Goal: Task Accomplishment & Management: Manage account settings

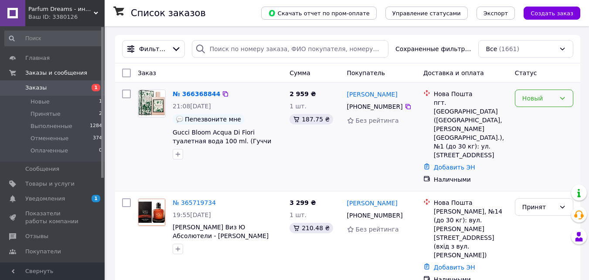
click at [535, 99] on div "Новый" at bounding box center [539, 98] width 33 height 10
click at [544, 116] on li "Принят" at bounding box center [545, 117] width 58 height 16
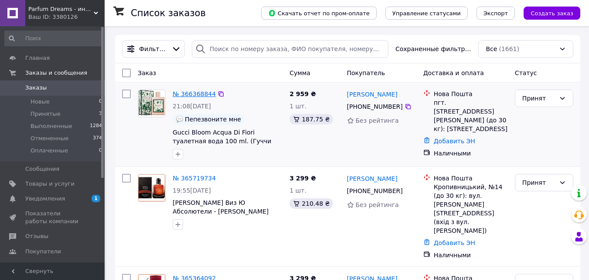
click at [195, 96] on link "№ 366368844" at bounding box center [194, 93] width 43 height 7
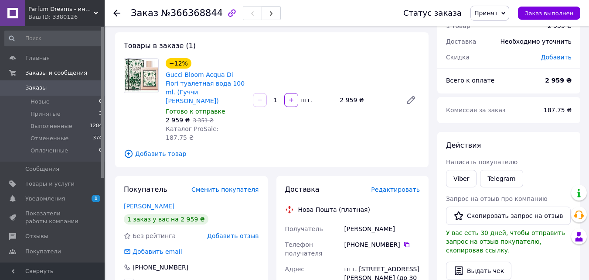
scroll to position [174, 0]
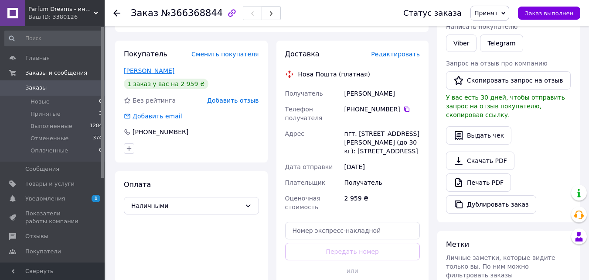
click at [150, 67] on link "Капустинская Нина" at bounding box center [149, 70] width 51 height 7
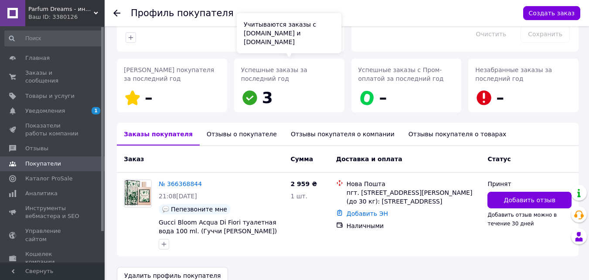
scroll to position [118, 0]
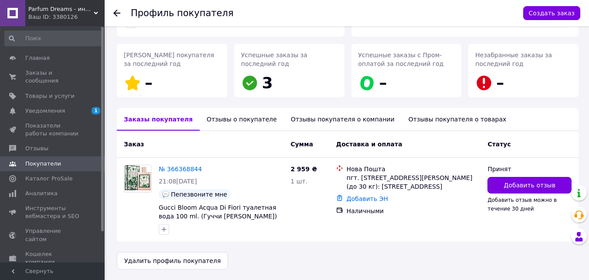
click at [233, 117] on div "Отзывы о покупателе" at bounding box center [242, 119] width 84 height 23
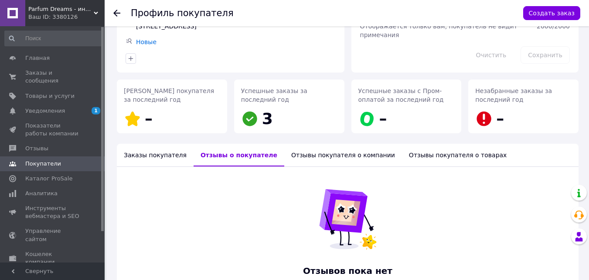
scroll to position [0, 0]
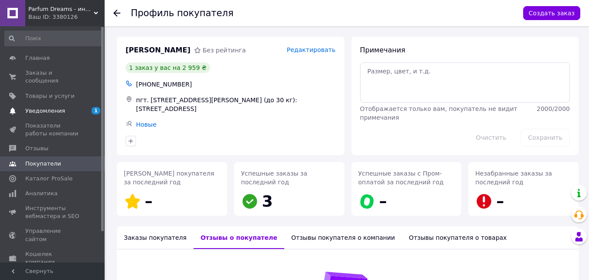
click at [52, 107] on span "Уведомления" at bounding box center [45, 111] width 40 height 8
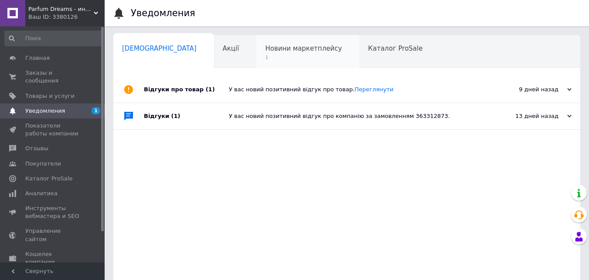
click at [265, 48] on span "Новини маркетплейсу" at bounding box center [303, 48] width 77 height 8
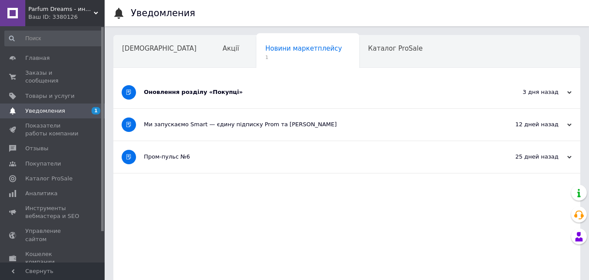
click at [39, 11] on span "Parfum Dreams - интернет-магазин элитной парфюмерии" at bounding box center [60, 9] width 65 height 8
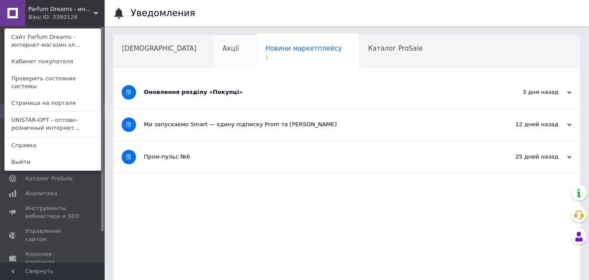
click at [223, 49] on span "Акції" at bounding box center [231, 48] width 17 height 8
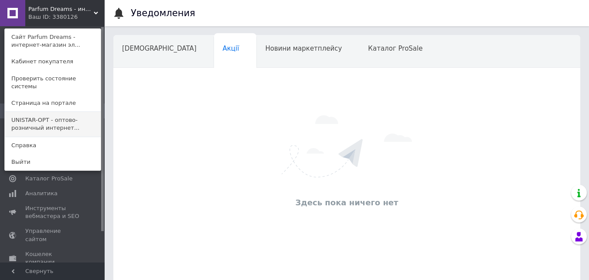
click at [58, 115] on link "UNISTAR-OPT - оптово-розничный интернет..." at bounding box center [53, 124] width 96 height 24
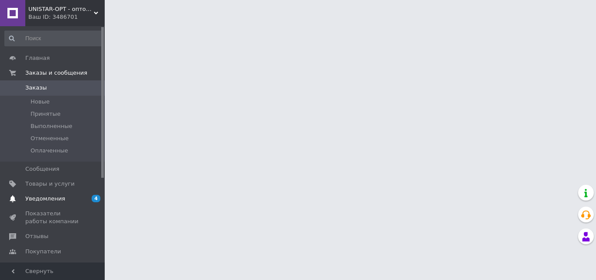
click at [42, 198] on span "Уведомления" at bounding box center [45, 199] width 40 height 8
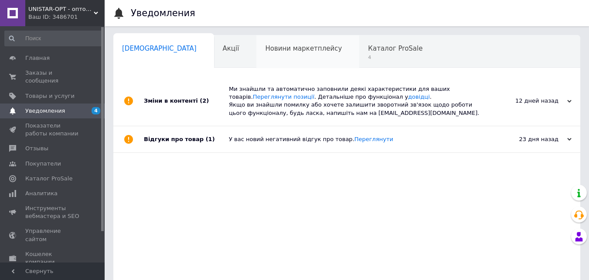
click at [287, 55] on div "Новини маркетплейсу 0" at bounding box center [308, 51] width 103 height 33
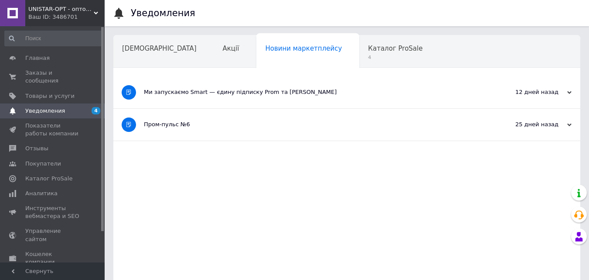
click at [368, 51] on span "Каталог ProSale" at bounding box center [395, 48] width 55 height 8
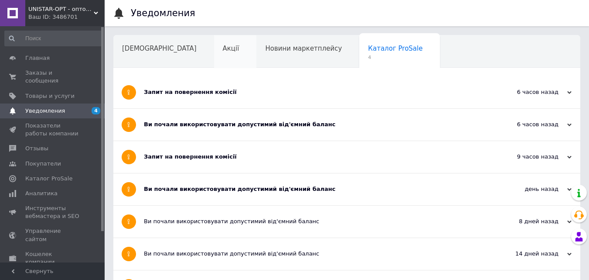
click at [223, 49] on span "Акції" at bounding box center [231, 48] width 17 height 8
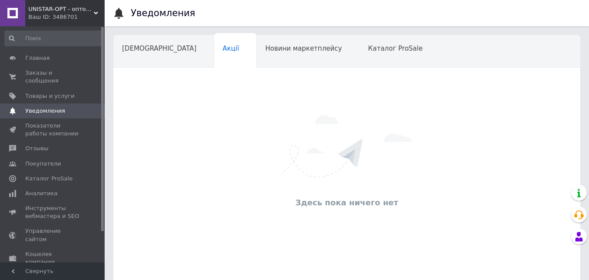
click at [45, 5] on span "UNISTAR-OPT - оптово-розничный интернет-магазин" at bounding box center [60, 9] width 65 height 8
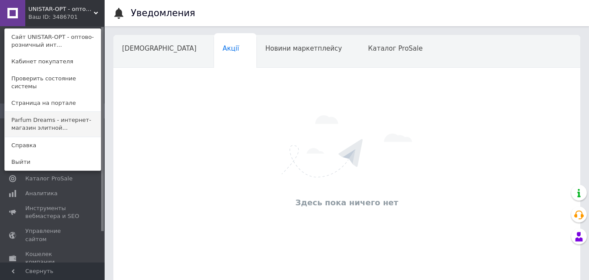
click at [55, 117] on link "Parfum Dreams - интернет-магазин элитной..." at bounding box center [53, 124] width 96 height 24
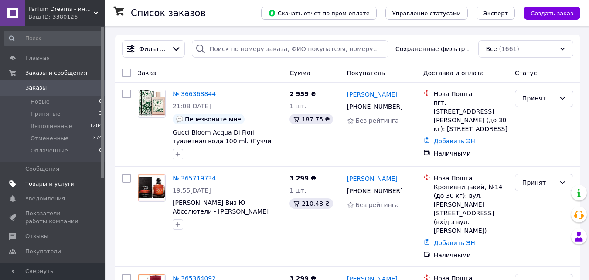
click at [45, 183] on span "Товары и услуги" at bounding box center [49, 184] width 49 height 8
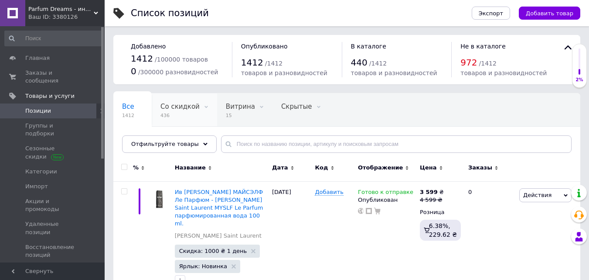
click at [184, 113] on span "436" at bounding box center [180, 115] width 39 height 7
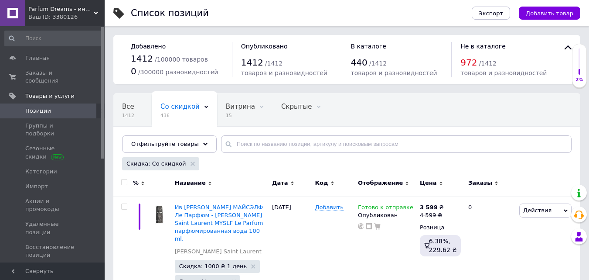
click at [125, 181] on input "checkbox" at bounding box center [124, 182] width 6 height 6
checkbox input "true"
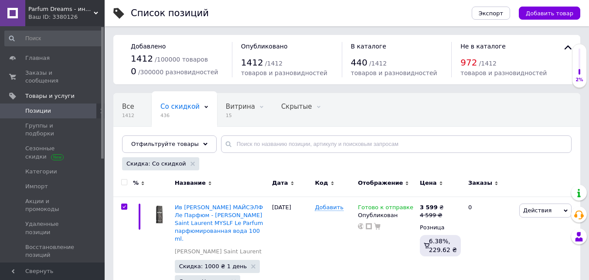
checkbox input "true"
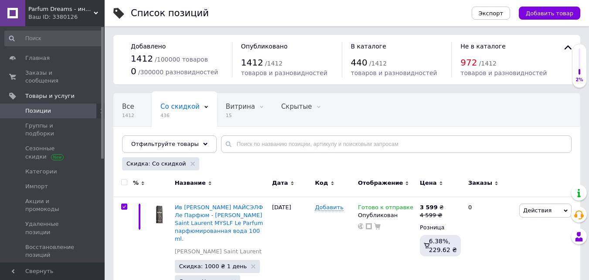
checkbox input "true"
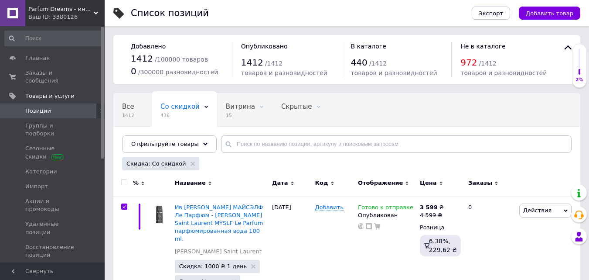
checkbox input "true"
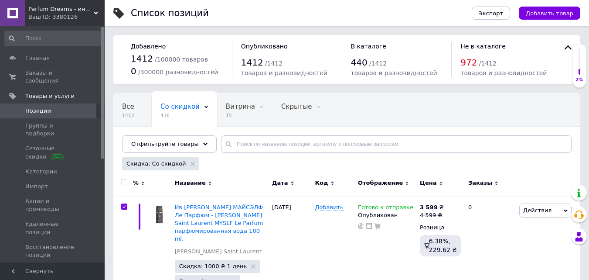
checkbox input "true"
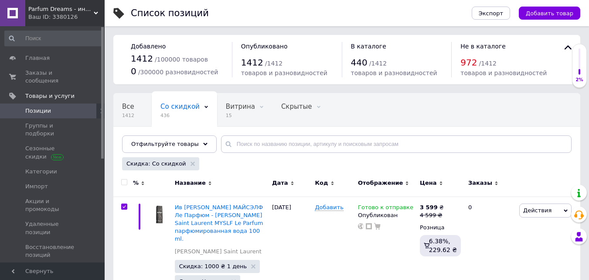
checkbox input "true"
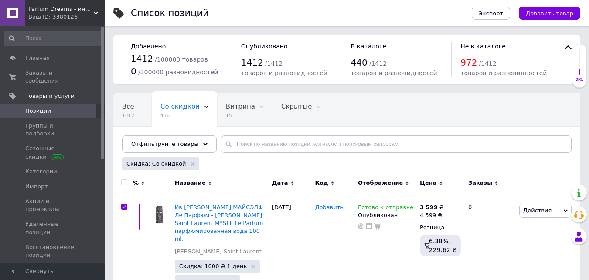
checkbox input "true"
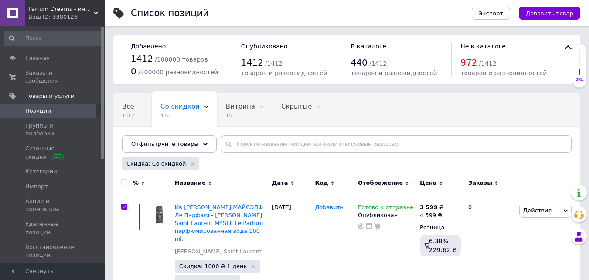
checkbox input "true"
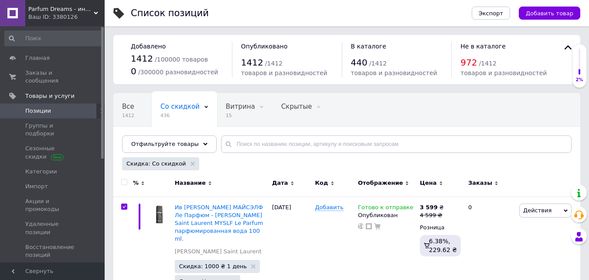
checkbox input "true"
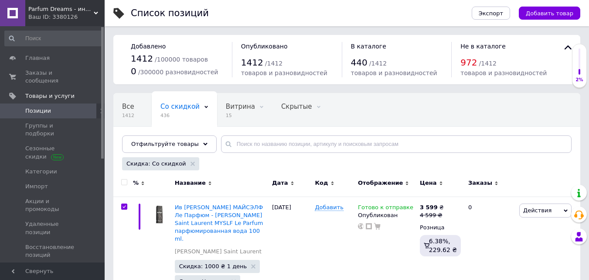
checkbox input "true"
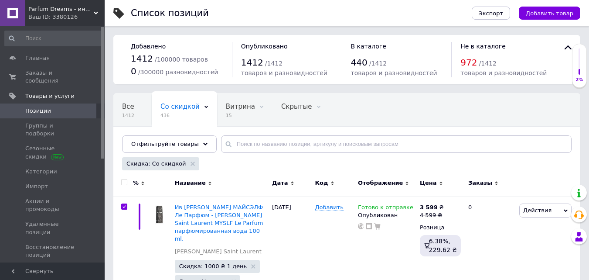
checkbox input "true"
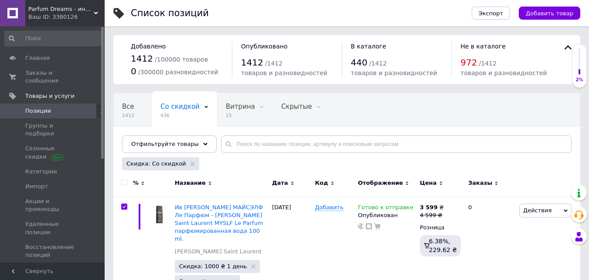
checkbox input "true"
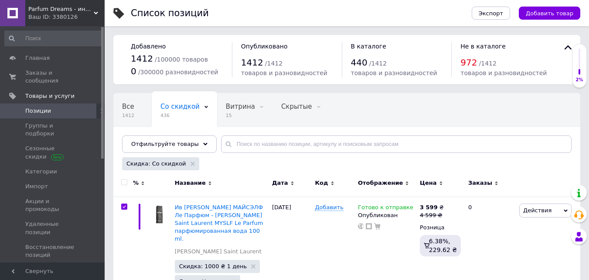
checkbox input "true"
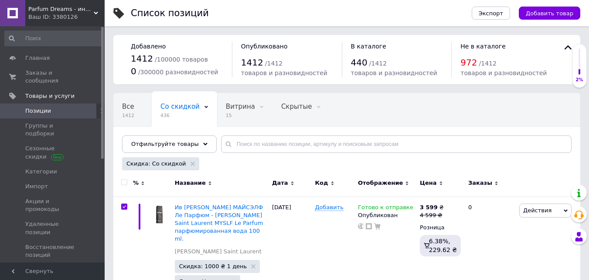
checkbox input "true"
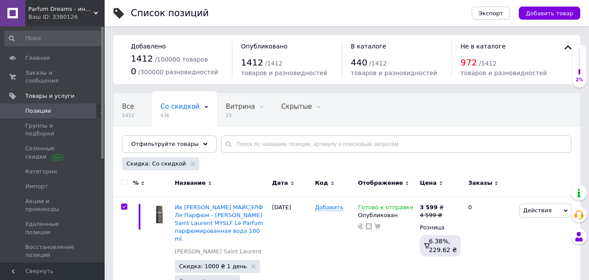
checkbox input "true"
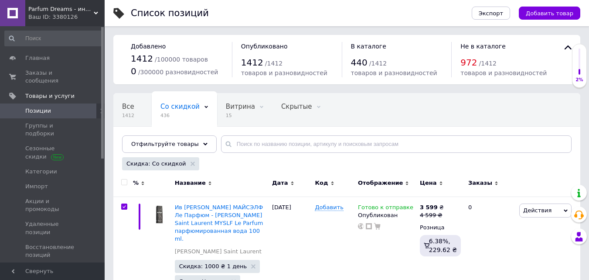
checkbox input "true"
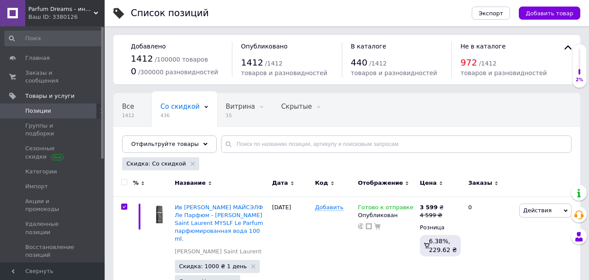
checkbox input "true"
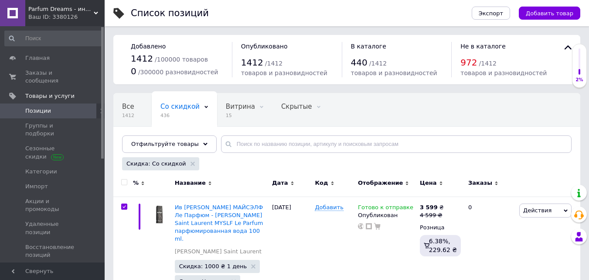
checkbox input "true"
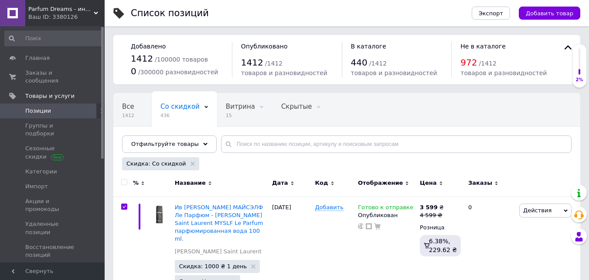
checkbox input "true"
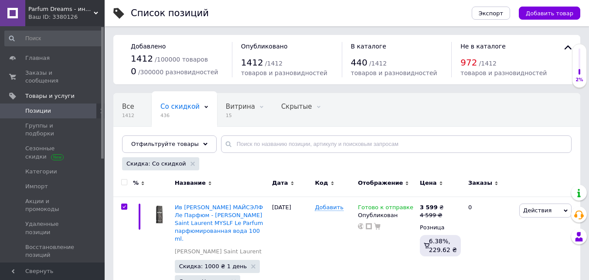
checkbox input "true"
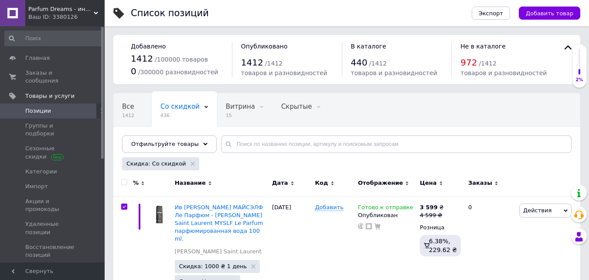
checkbox input "true"
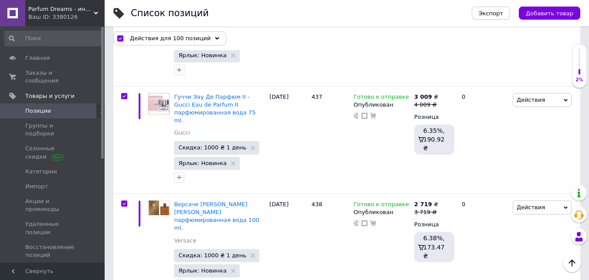
scroll to position [10147, 0]
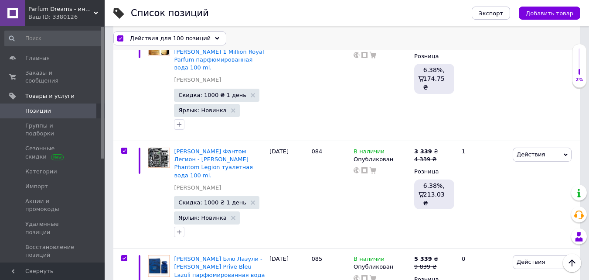
click at [163, 36] on span "Действия для 100 позиций" at bounding box center [170, 38] width 81 height 8
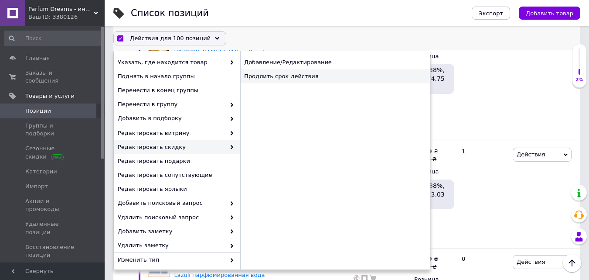
click at [273, 78] on div "Продлить срок действия" at bounding box center [335, 76] width 190 height 14
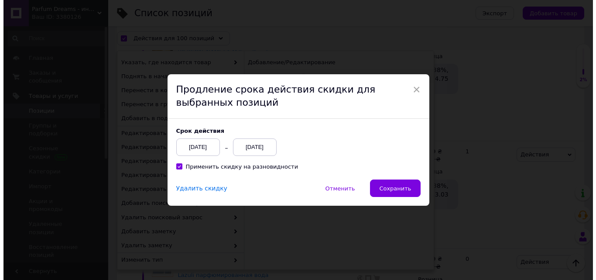
scroll to position [10111, 0]
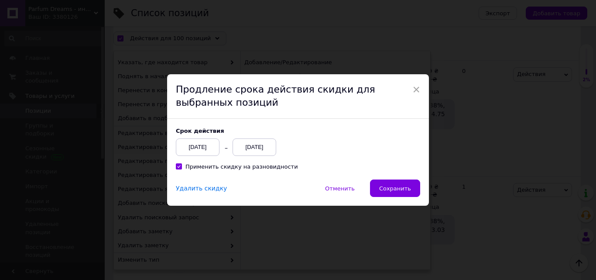
click at [253, 140] on div "[DATE]" at bounding box center [255, 146] width 44 height 17
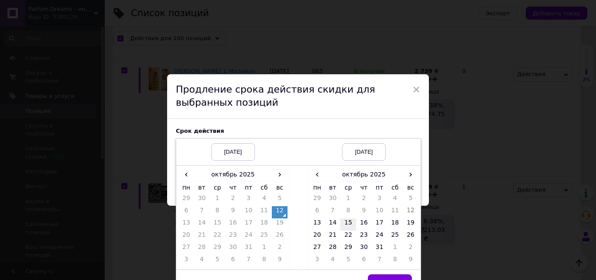
click at [348, 225] on td "15" at bounding box center [348, 224] width 16 height 12
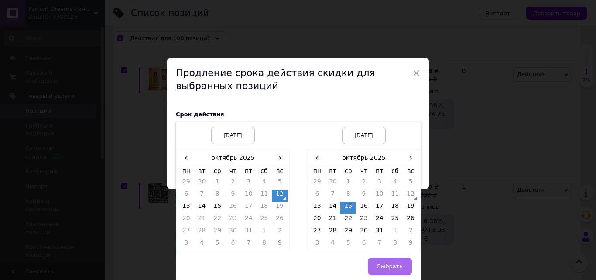
click at [385, 267] on span "Выбрать" at bounding box center [390, 266] width 26 height 7
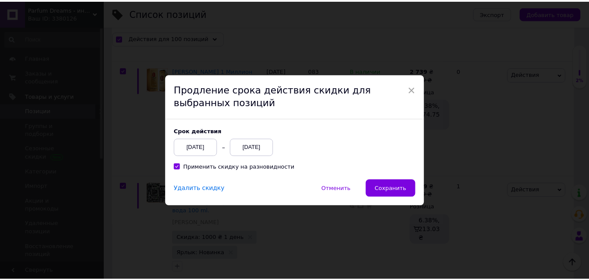
scroll to position [0, 0]
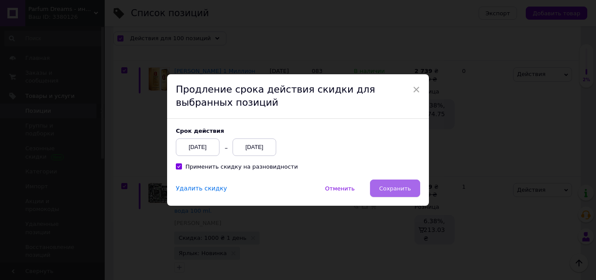
click at [395, 188] on span "Сохранить" at bounding box center [395, 188] width 32 height 7
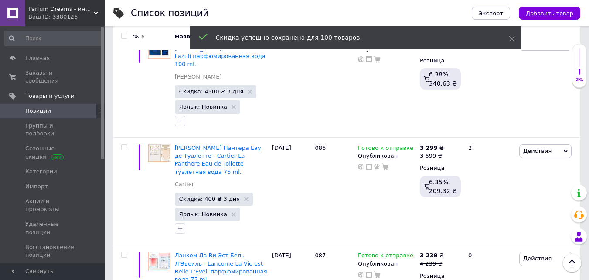
checkbox input "false"
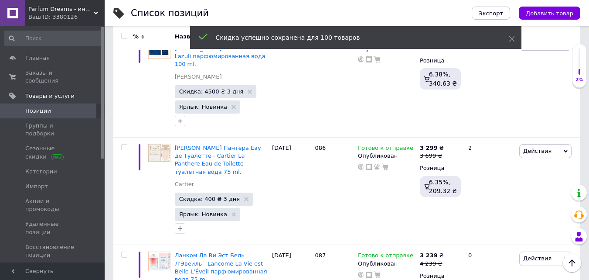
checkbox input "false"
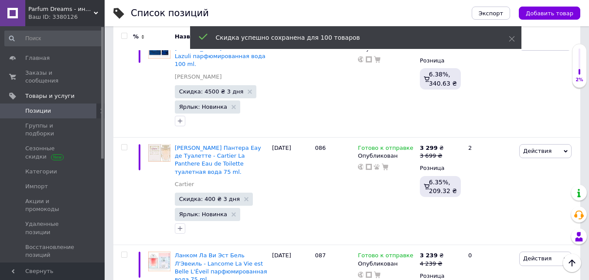
checkbox input "false"
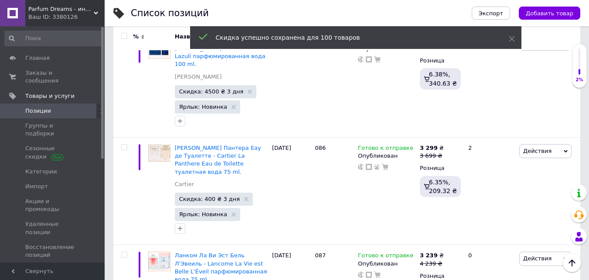
checkbox input "false"
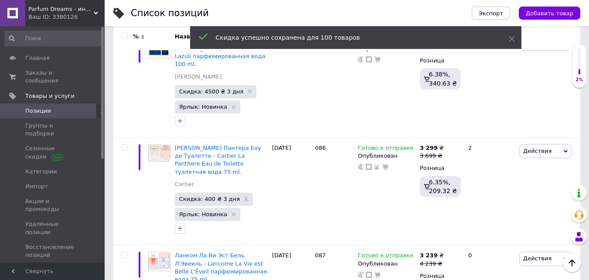
checkbox input "false"
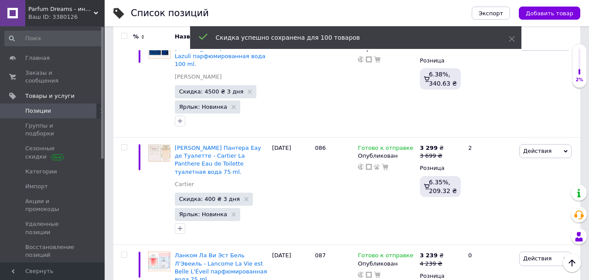
checkbox input "false"
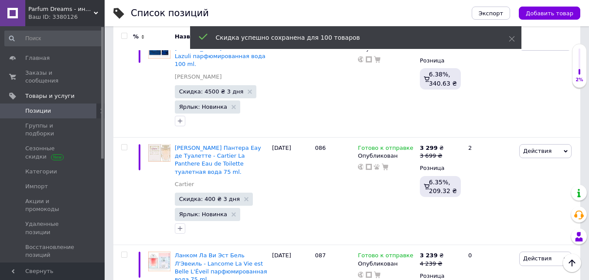
checkbox input "false"
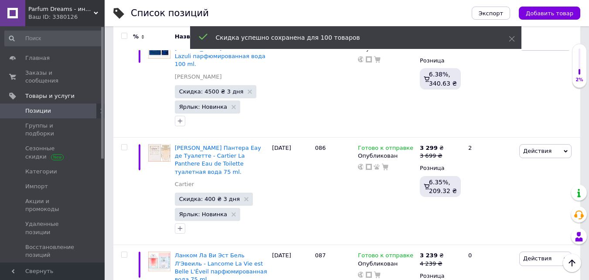
checkbox input "false"
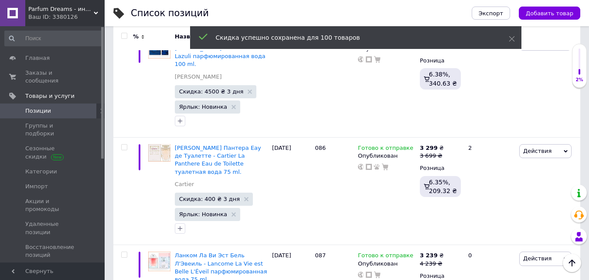
checkbox input "false"
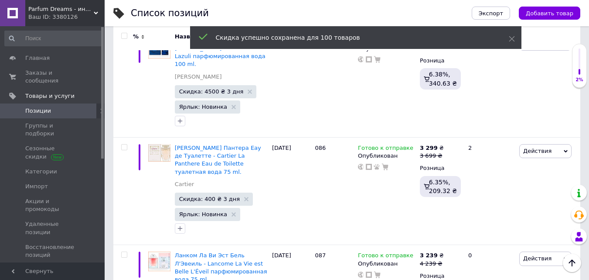
checkbox input "false"
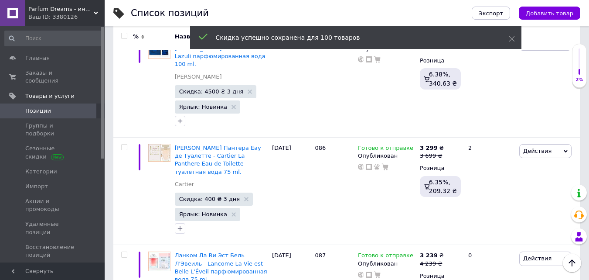
checkbox input "false"
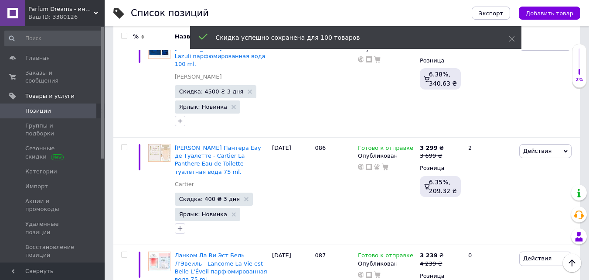
checkbox input "false"
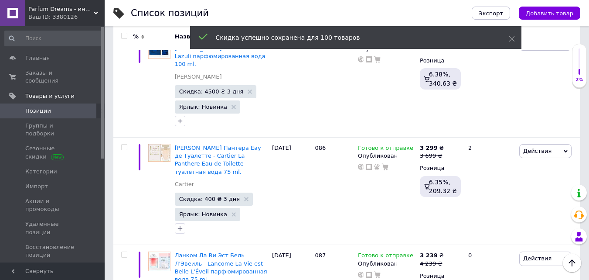
checkbox input "false"
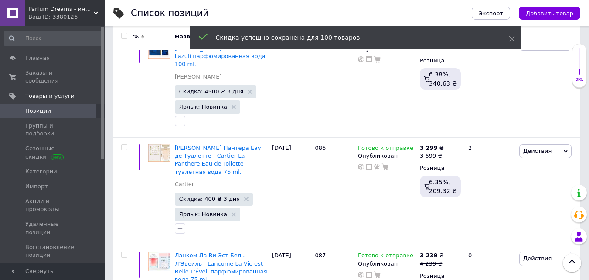
checkbox input "false"
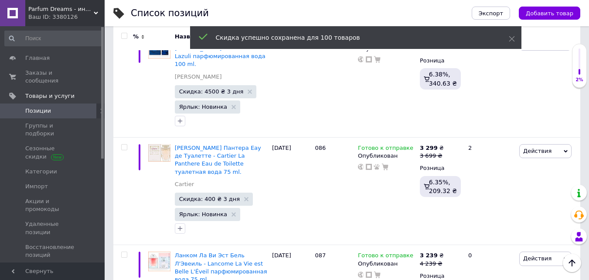
checkbox input "false"
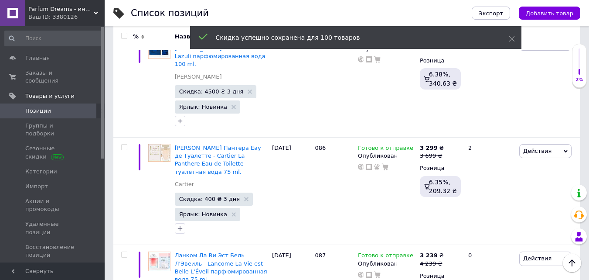
checkbox input "false"
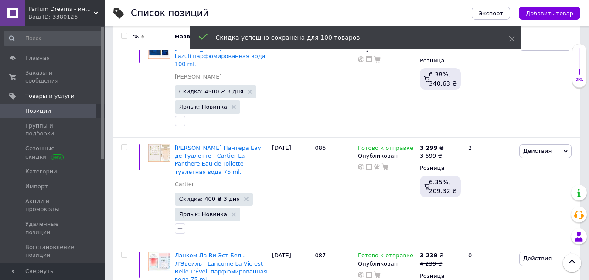
checkbox input "false"
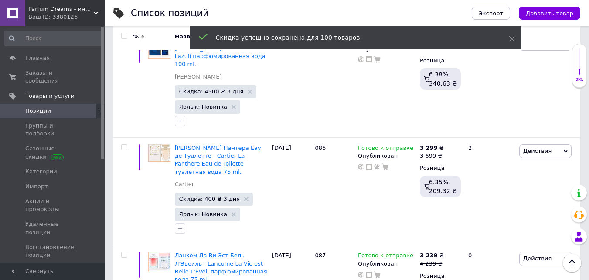
checkbox input "false"
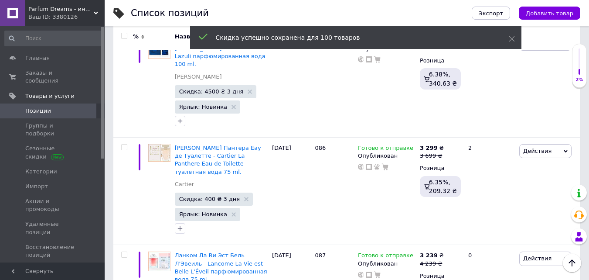
checkbox input "false"
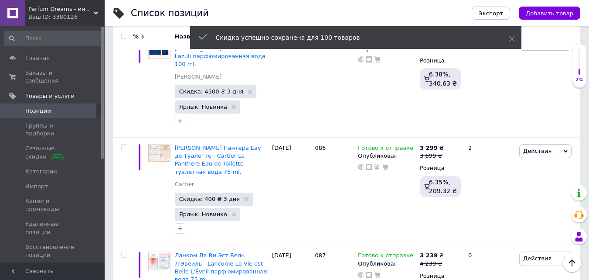
checkbox input "false"
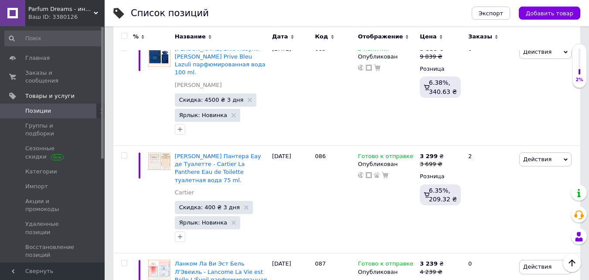
scroll to position [10115, 0]
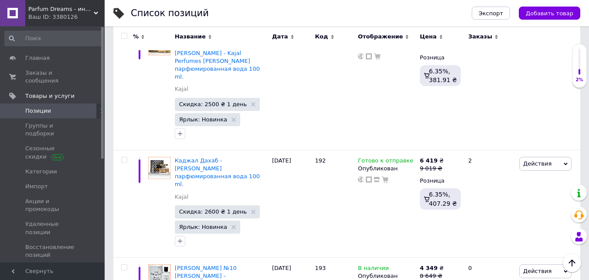
scroll to position [10007, 0]
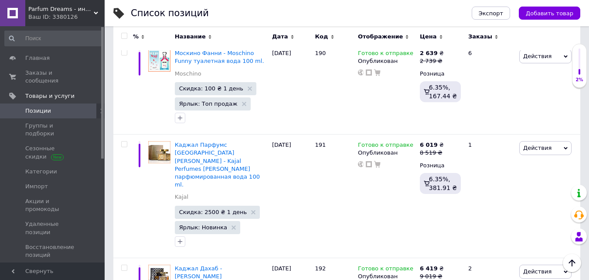
click at [125, 36] on input "checkbox" at bounding box center [124, 36] width 6 height 6
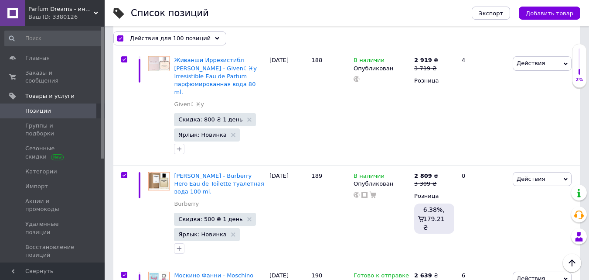
scroll to position [10046, 0]
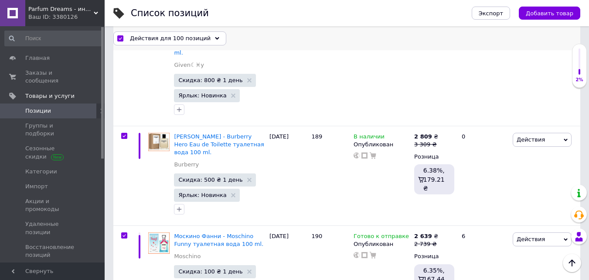
click at [163, 38] on span "Действия для 100 позиций" at bounding box center [170, 38] width 81 height 8
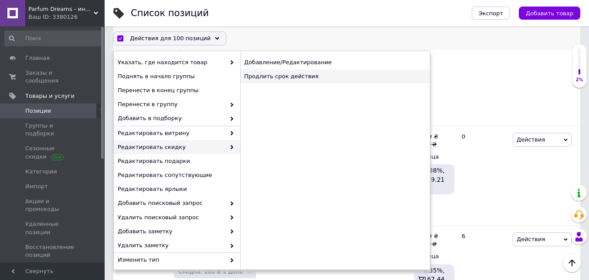
click at [273, 75] on div "Продлить срок действия" at bounding box center [335, 76] width 190 height 14
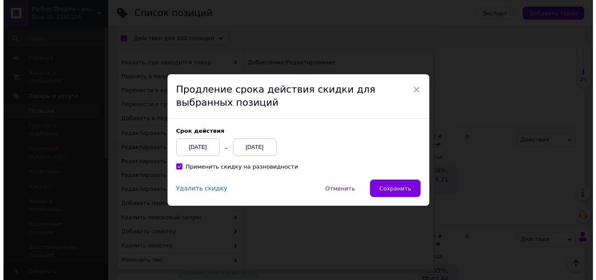
scroll to position [10011, 0]
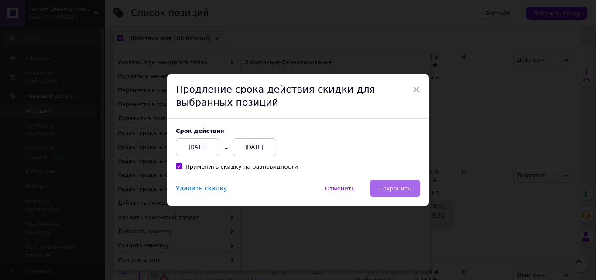
click at [397, 185] on span "Сохранить" at bounding box center [395, 188] width 32 height 7
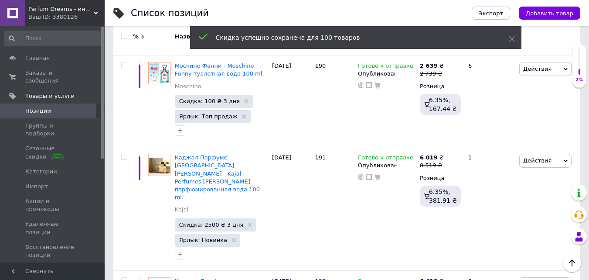
scroll to position [10007, 0]
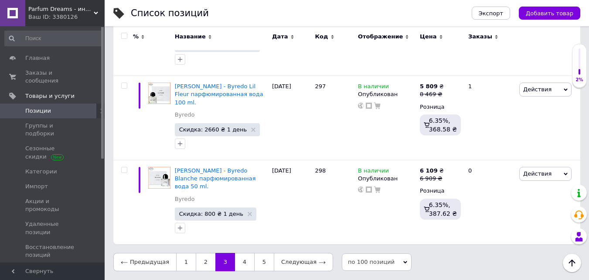
scroll to position [8953, 0]
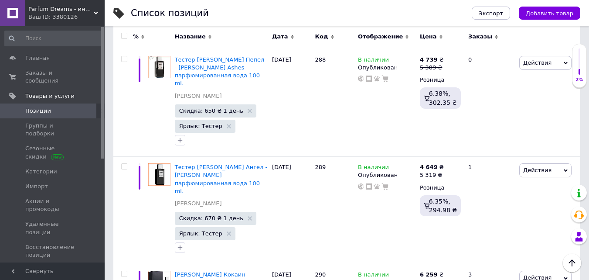
click at [125, 36] on input "checkbox" at bounding box center [124, 36] width 6 height 6
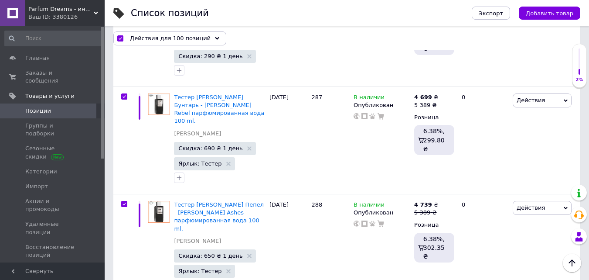
scroll to position [9024, 0]
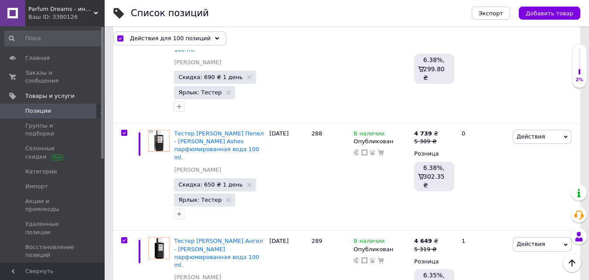
click at [168, 38] on span "Действия для 100 позиций" at bounding box center [170, 38] width 81 height 8
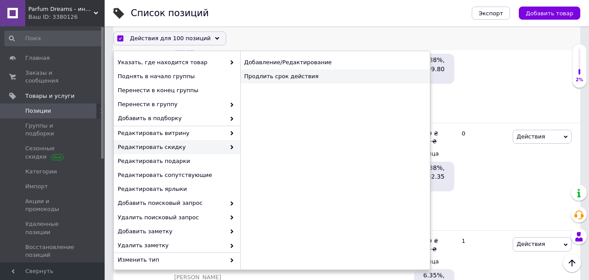
click at [261, 82] on div "Продлить срок действия" at bounding box center [335, 76] width 190 height 14
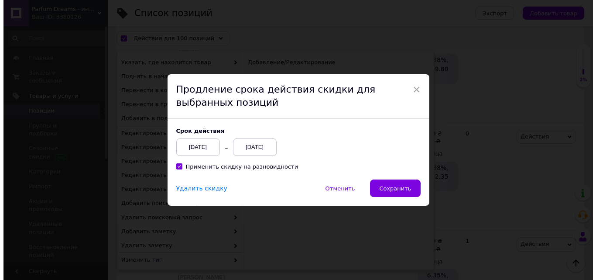
scroll to position [8989, 0]
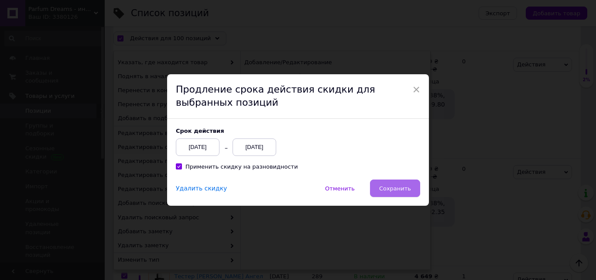
click at [390, 188] on span "Сохранить" at bounding box center [395, 188] width 32 height 7
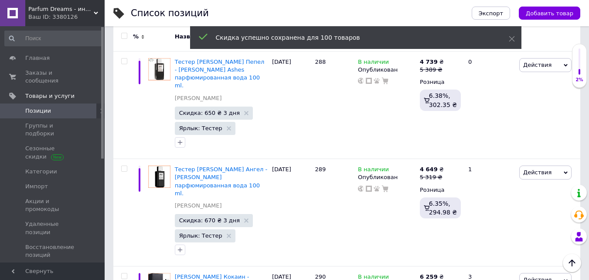
scroll to position [8953, 0]
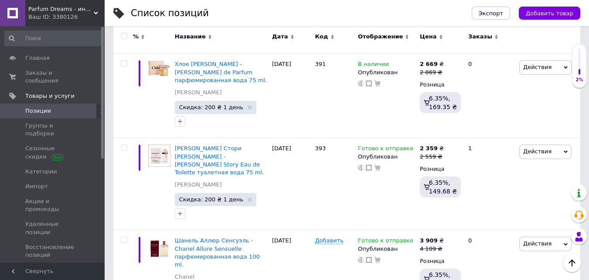
scroll to position [8844, 0]
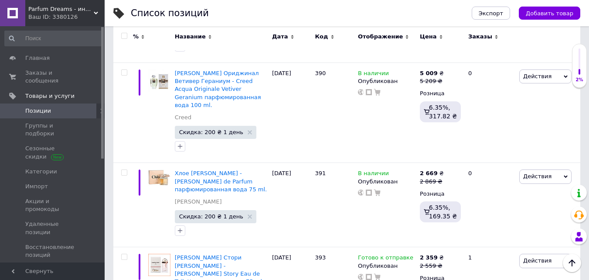
click at [124, 37] on input "checkbox" at bounding box center [124, 36] width 6 height 6
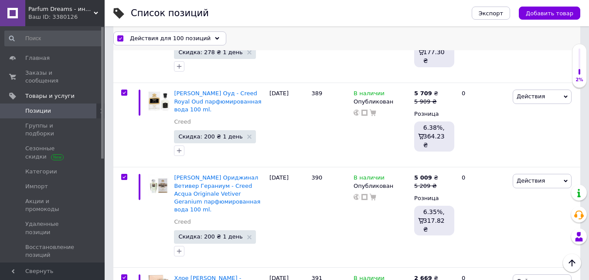
scroll to position [8859, 0]
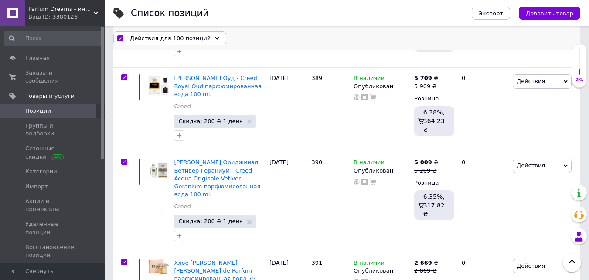
click at [166, 37] on span "Действия для 100 позиций" at bounding box center [170, 38] width 81 height 8
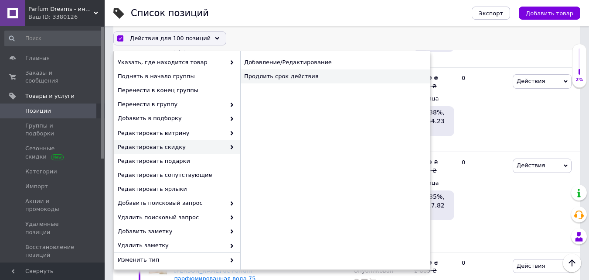
click at [262, 80] on div "Продлить срок действия" at bounding box center [335, 76] width 190 height 14
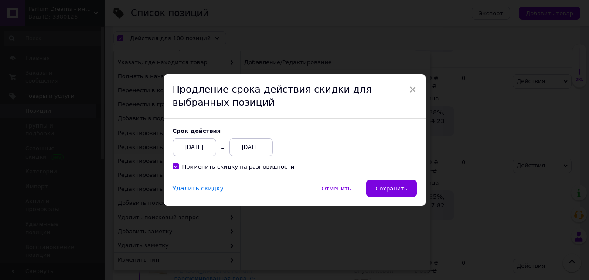
scroll to position [8824, 0]
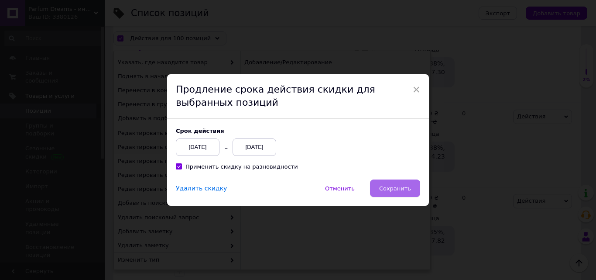
click at [393, 181] on button "Сохранить" at bounding box center [395, 187] width 50 height 17
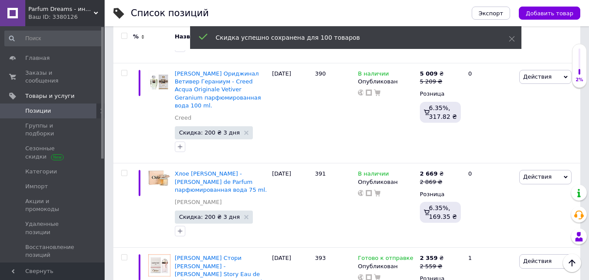
scroll to position [8844, 0]
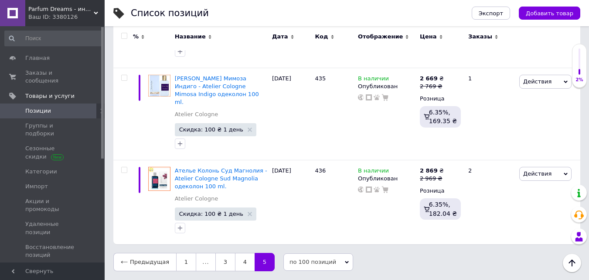
scroll to position [3121, 0]
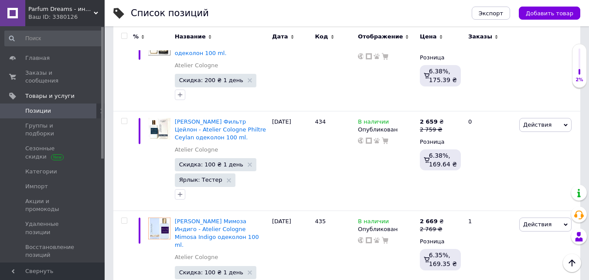
click at [123, 34] on input "checkbox" at bounding box center [124, 36] width 6 height 6
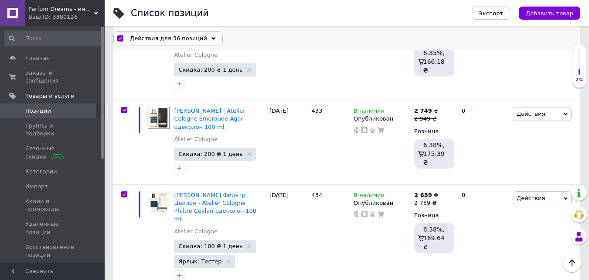
scroll to position [3137, 0]
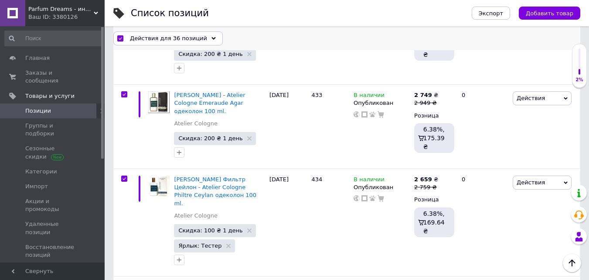
click at [151, 35] on span "Действия для 36 позиций" at bounding box center [168, 38] width 77 height 8
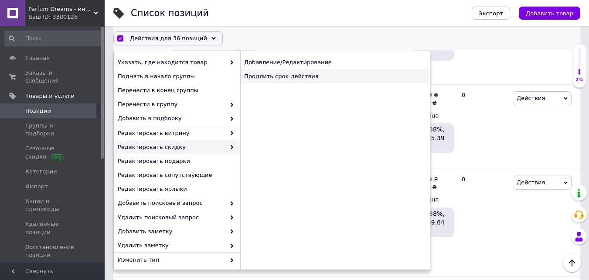
click at [263, 73] on div "Продлить срок действия" at bounding box center [335, 76] width 190 height 14
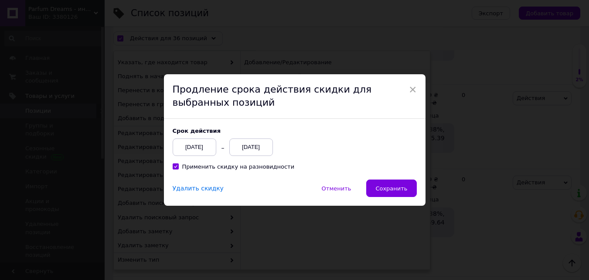
scroll to position [3102, 0]
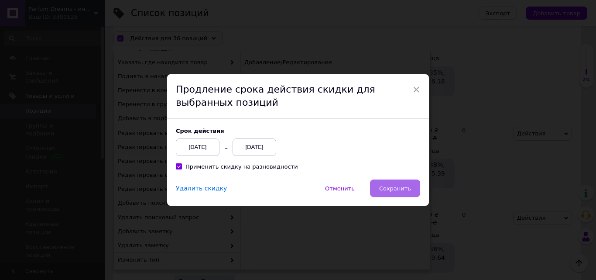
click at [390, 186] on span "Сохранить" at bounding box center [395, 188] width 32 height 7
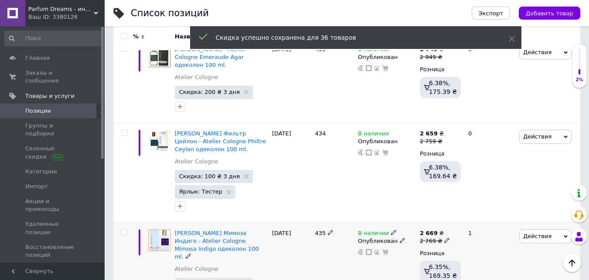
scroll to position [3121, 0]
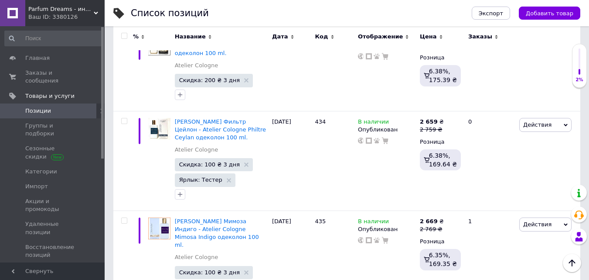
click at [55, 10] on span "Parfum Dreams - интернет-магазин элитной парфюмерии" at bounding box center [60, 9] width 65 height 8
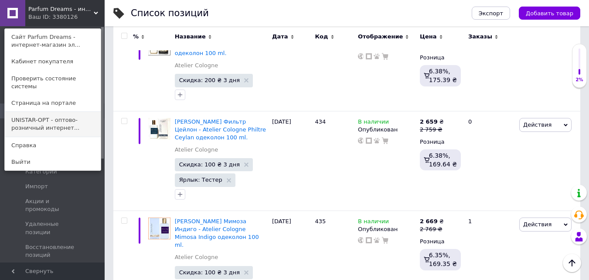
click at [63, 117] on link "UNISTAR-OPT - оптово-розничный интернет..." at bounding box center [53, 124] width 96 height 24
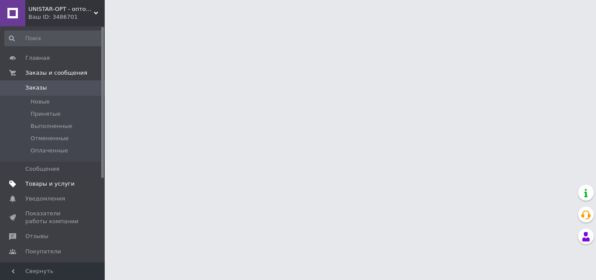
click at [48, 181] on span "Товары и услуги" at bounding box center [49, 184] width 49 height 8
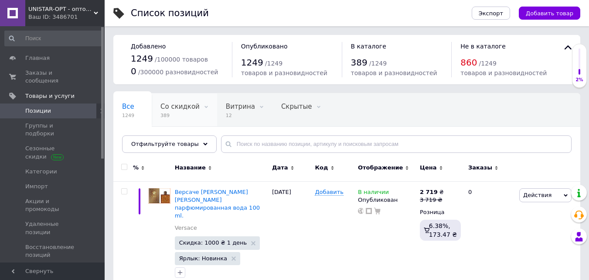
click at [173, 107] on span "Со скидкой" at bounding box center [180, 107] width 39 height 8
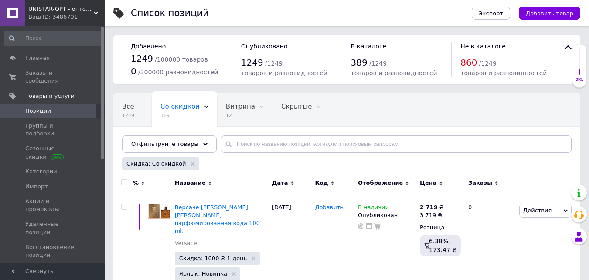
click at [123, 184] on input "checkbox" at bounding box center [124, 182] width 6 height 6
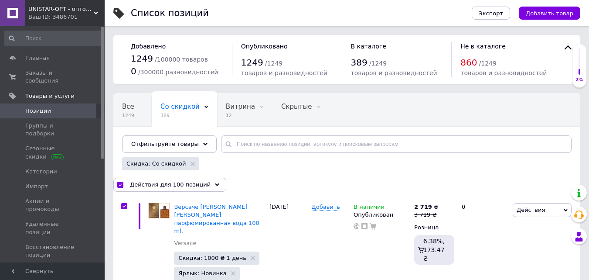
checkbox input "true"
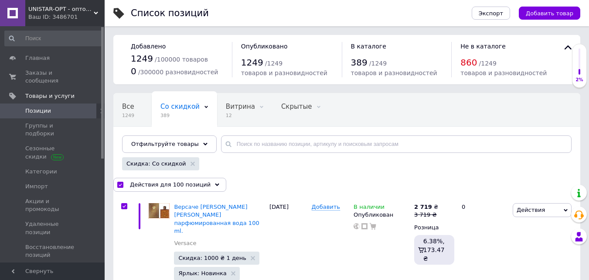
checkbox input "true"
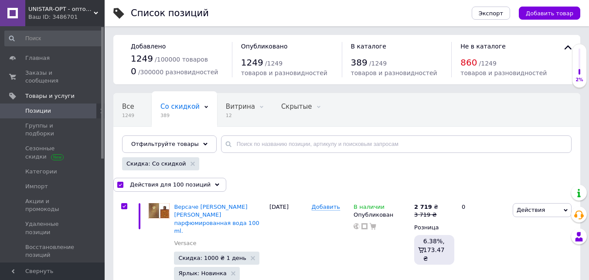
checkbox input "true"
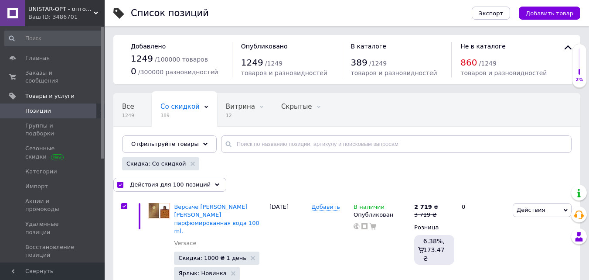
checkbox input "true"
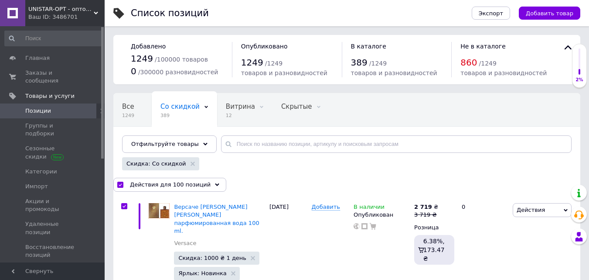
checkbox input "true"
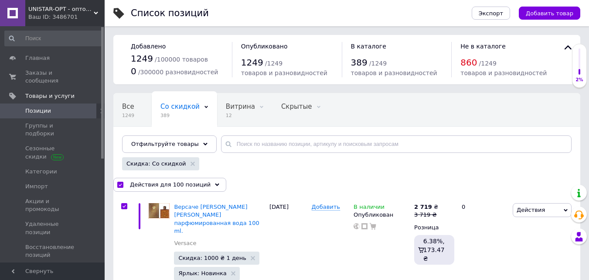
checkbox input "true"
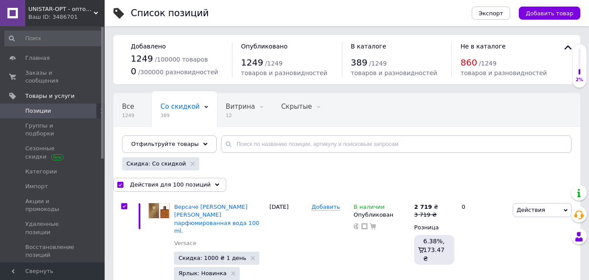
checkbox input "true"
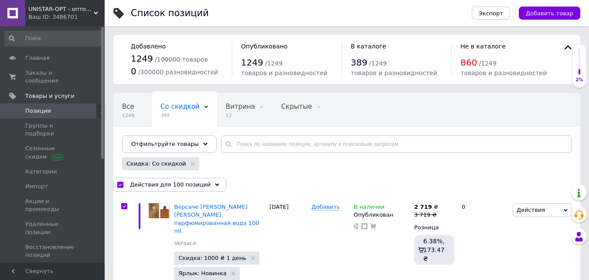
checkbox input "true"
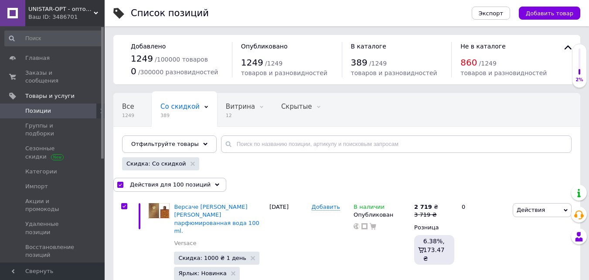
checkbox input "true"
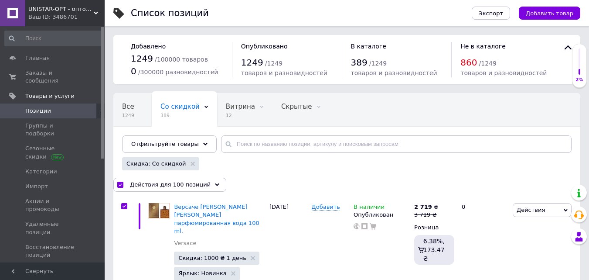
checkbox input "true"
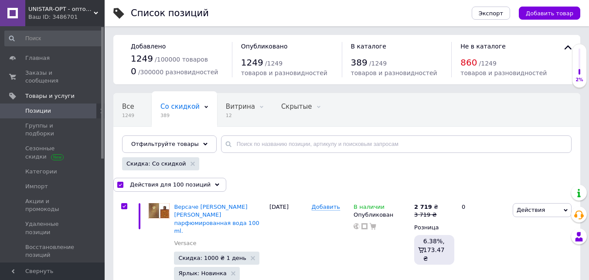
checkbox input "true"
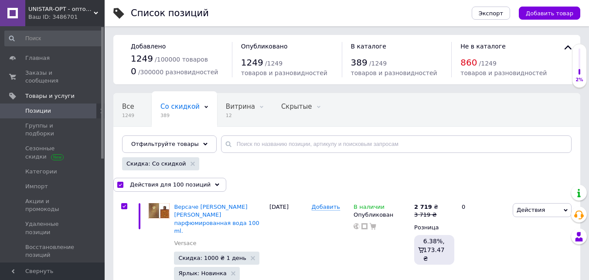
checkbox input "true"
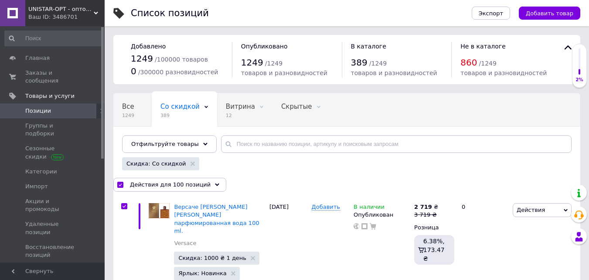
checkbox input "true"
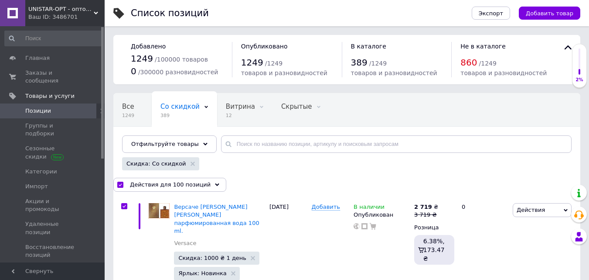
checkbox input "true"
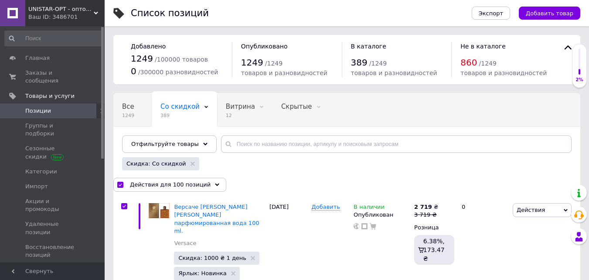
checkbox input "true"
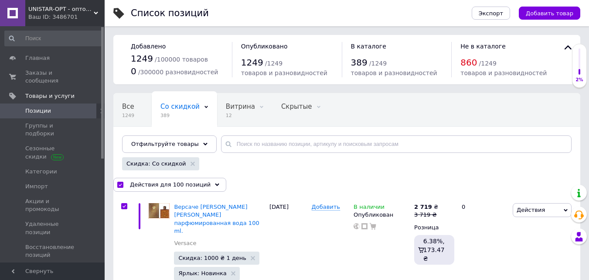
checkbox input "true"
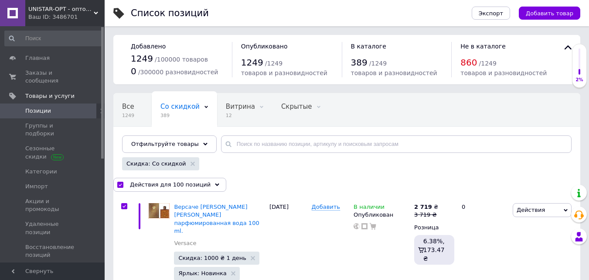
checkbox input "true"
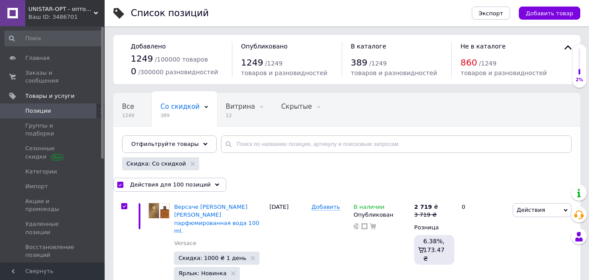
checkbox input "true"
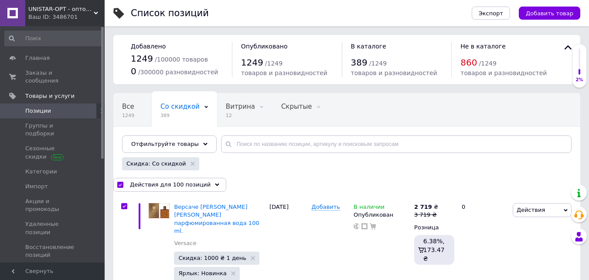
checkbox input "true"
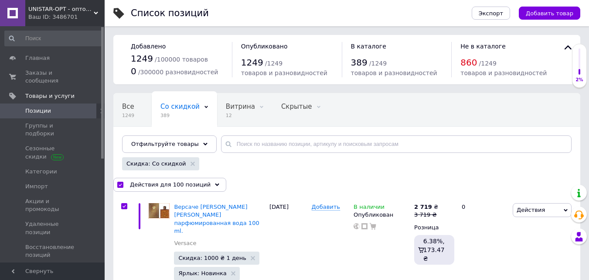
checkbox input "true"
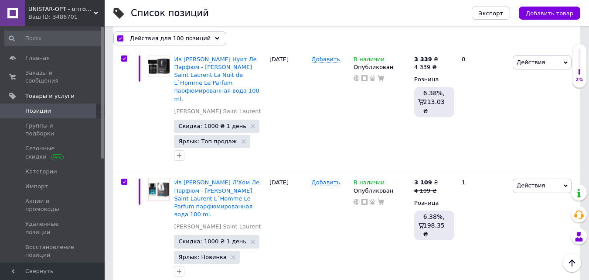
scroll to position [10107, 0]
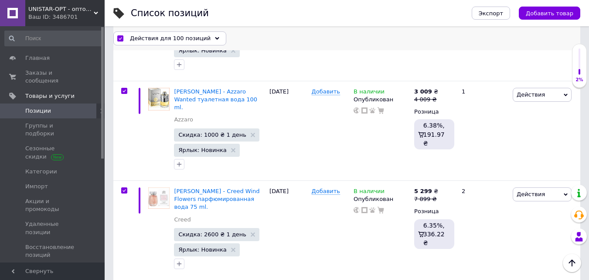
click at [158, 37] on span "Действия для 100 позиций" at bounding box center [170, 38] width 81 height 8
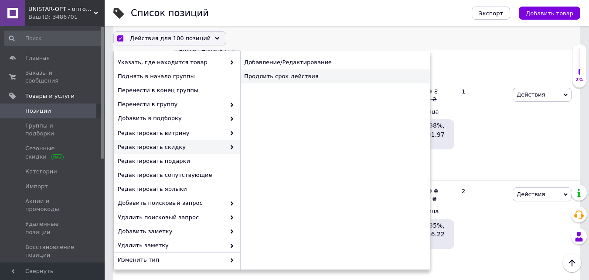
click at [265, 74] on div "Продлить срок действия" at bounding box center [335, 76] width 190 height 14
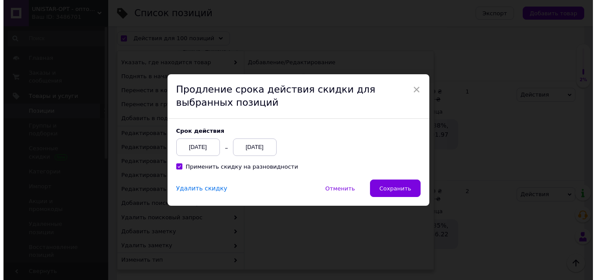
scroll to position [10072, 0]
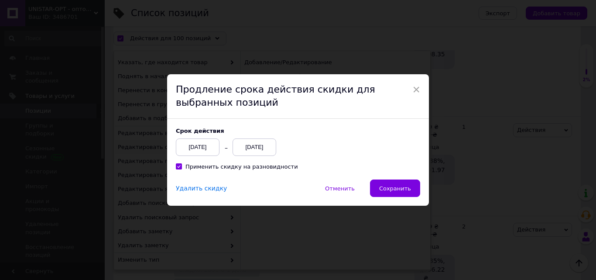
click at [257, 147] on div "[DATE]" at bounding box center [255, 146] width 44 height 17
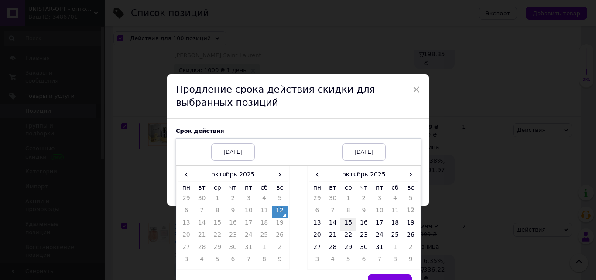
click at [346, 221] on td "15" at bounding box center [348, 224] width 16 height 12
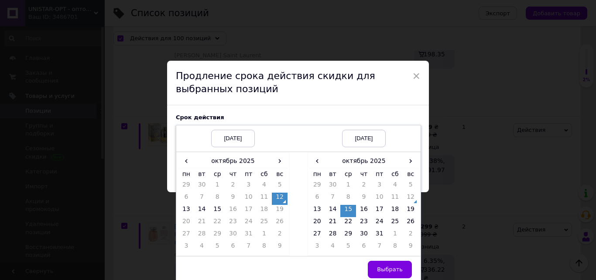
scroll to position [17, 0]
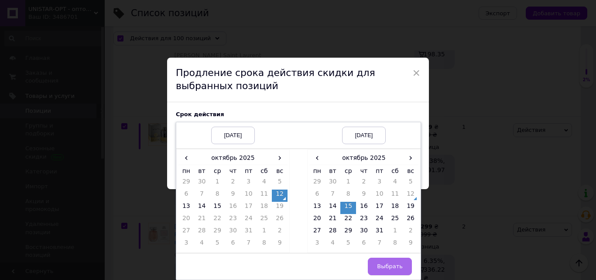
click at [404, 268] on button "Выбрать" at bounding box center [390, 265] width 44 height 17
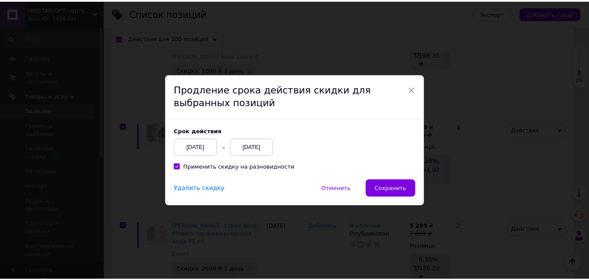
scroll to position [0, 0]
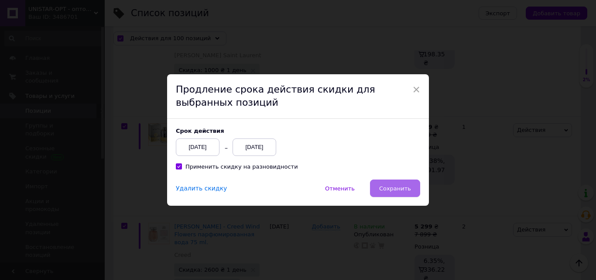
click at [379, 189] on button "Сохранить" at bounding box center [395, 187] width 50 height 17
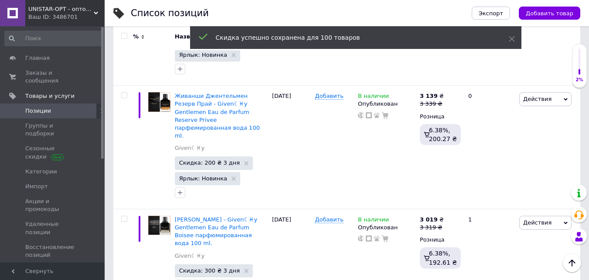
checkbox input "false"
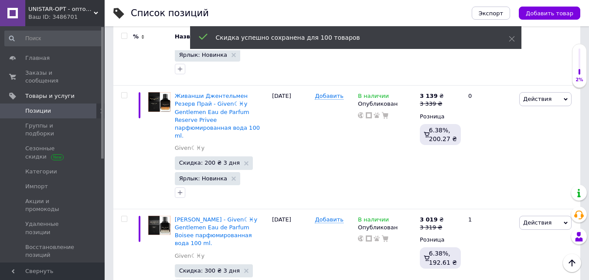
checkbox input "false"
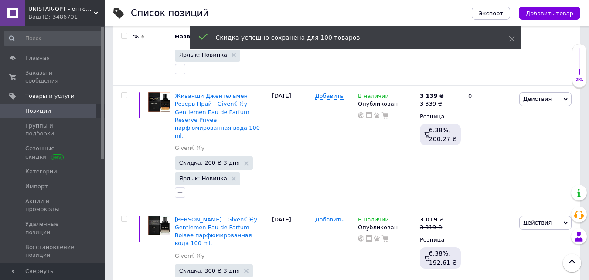
checkbox input "false"
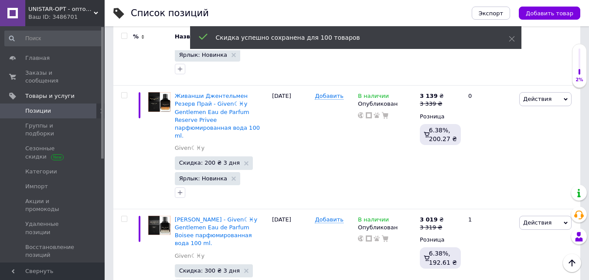
checkbox input "false"
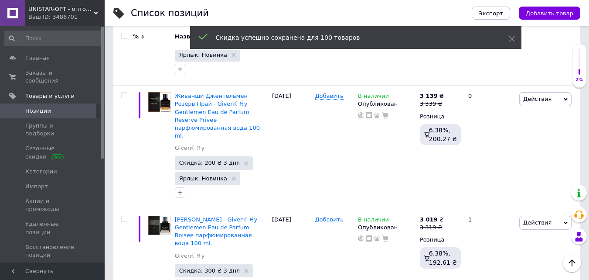
checkbox input "false"
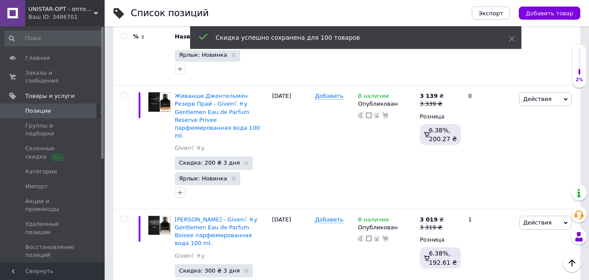
checkbox input "false"
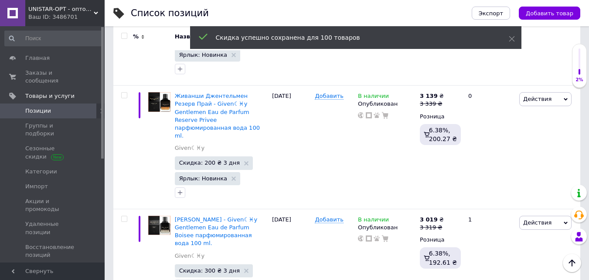
checkbox input "false"
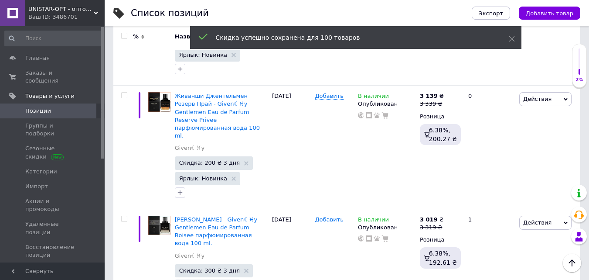
checkbox input "false"
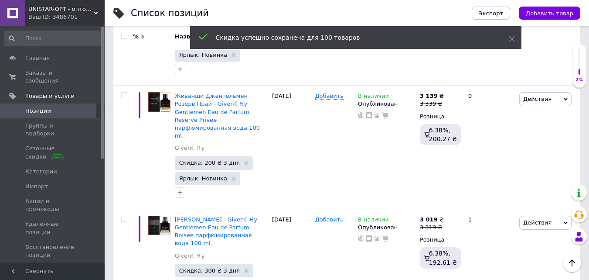
checkbox input "false"
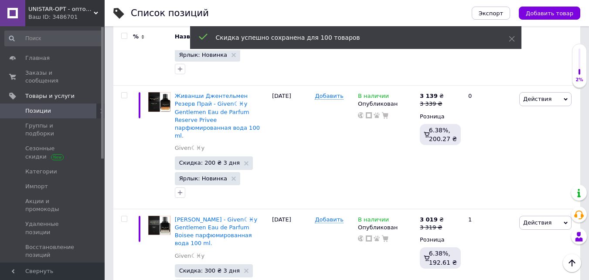
checkbox input "false"
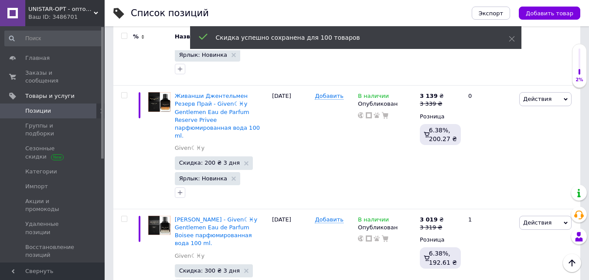
checkbox input "false"
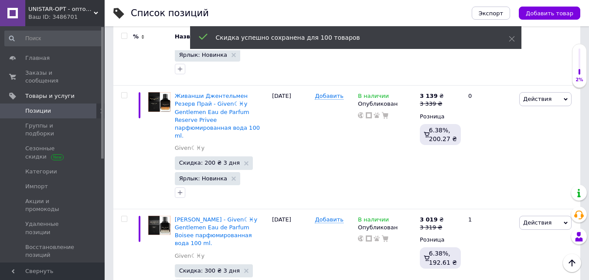
checkbox input "false"
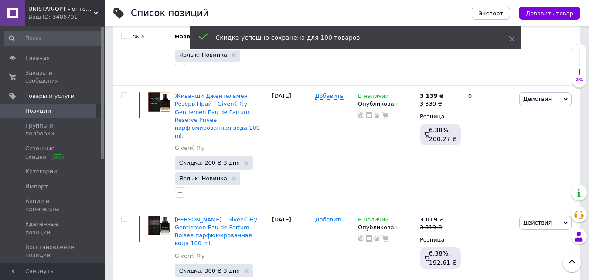
checkbox input "false"
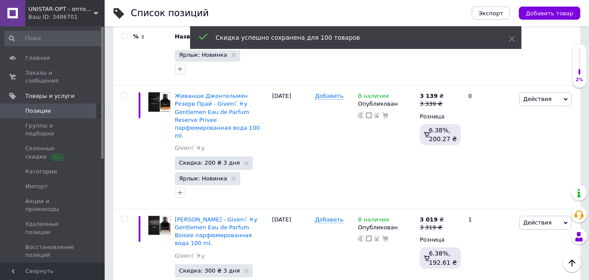
checkbox input "false"
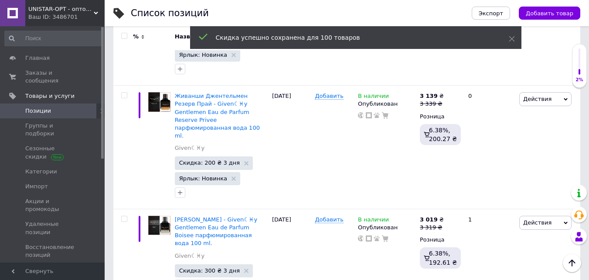
checkbox input "false"
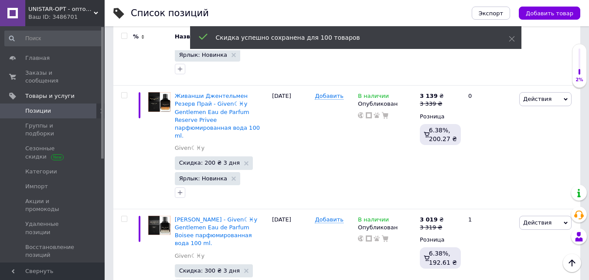
checkbox input "false"
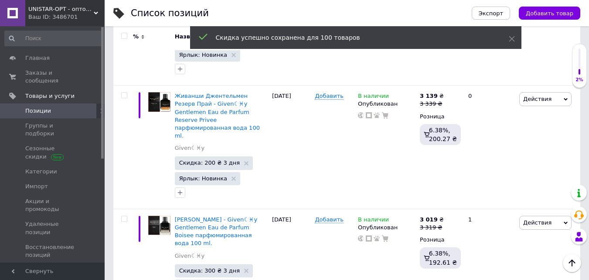
checkbox input "false"
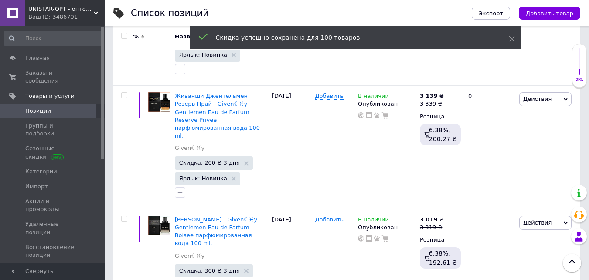
checkbox input "false"
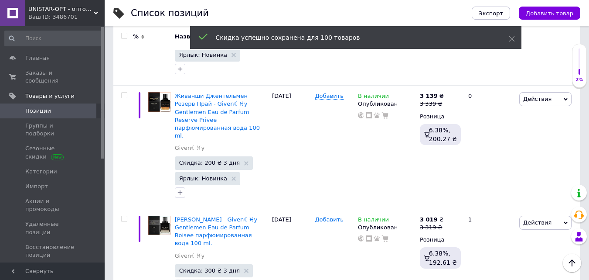
checkbox input "false"
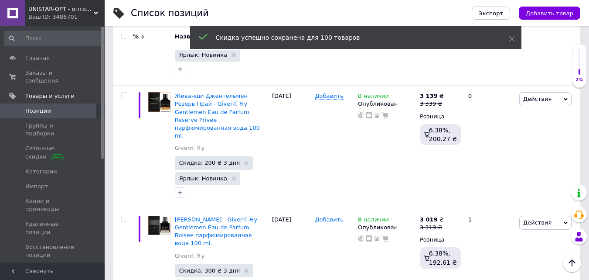
checkbox input "false"
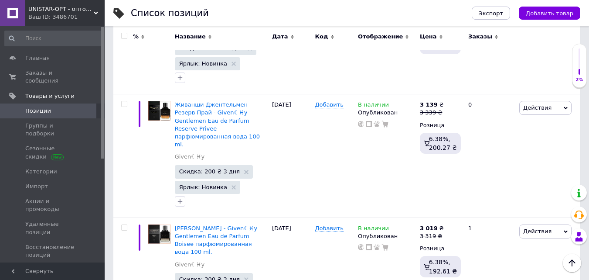
scroll to position [10075, 0]
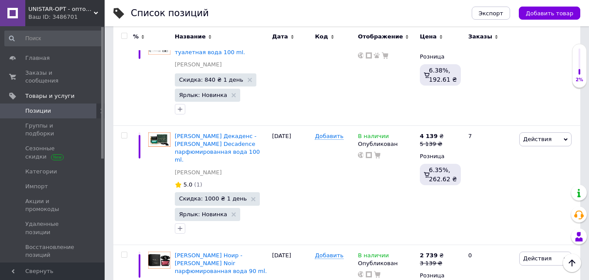
scroll to position [9930, 0]
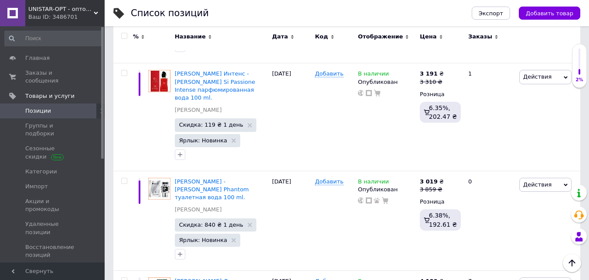
click at [126, 38] on input "checkbox" at bounding box center [124, 36] width 6 height 6
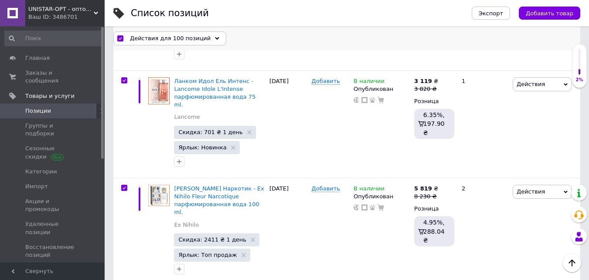
scroll to position [9954, 0]
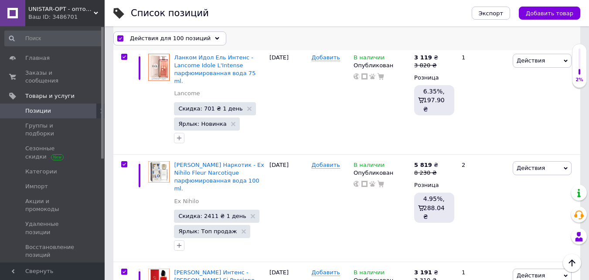
click at [156, 38] on span "Действия для 100 позиций" at bounding box center [170, 38] width 81 height 8
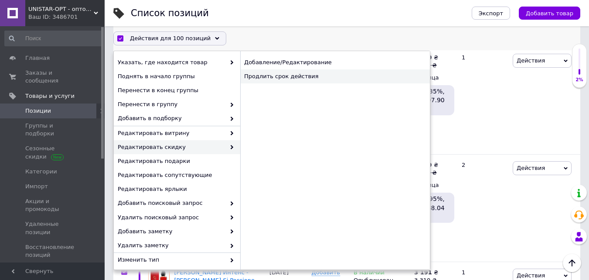
click at [264, 77] on div "Продлить срок действия" at bounding box center [335, 76] width 190 height 14
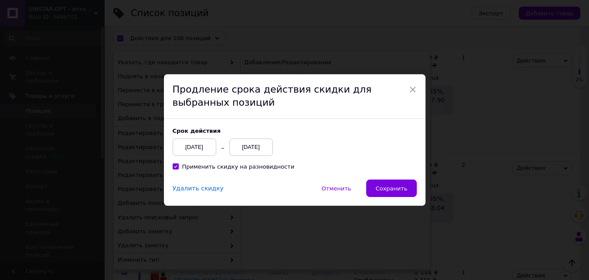
scroll to position [9919, 0]
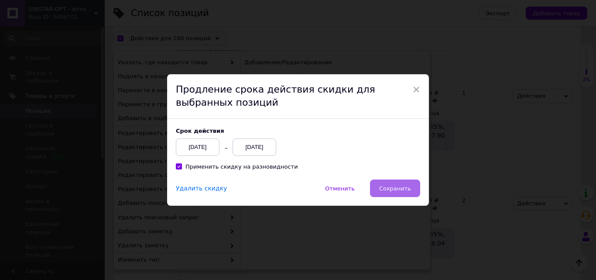
click at [404, 185] on span "Сохранить" at bounding box center [395, 188] width 32 height 7
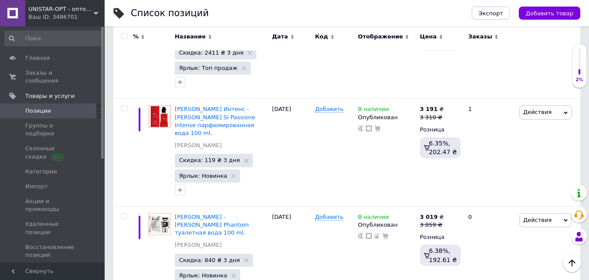
scroll to position [9930, 0]
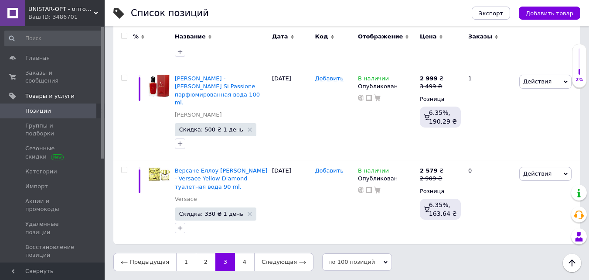
scroll to position [8892, 0]
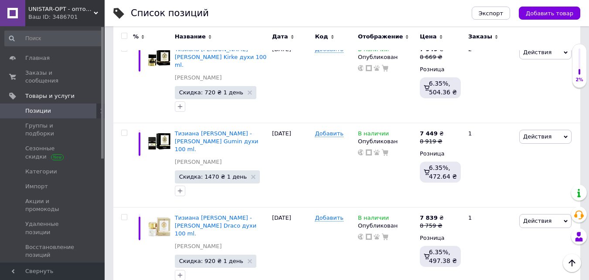
click at [124, 34] on input "checkbox" at bounding box center [124, 36] width 6 height 6
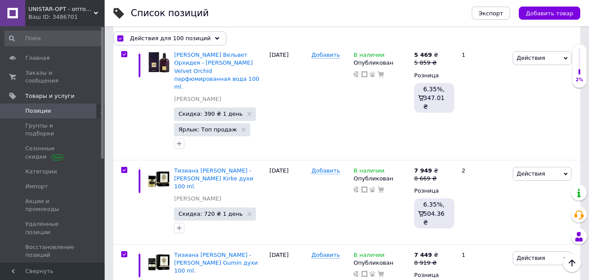
scroll to position [8955, 0]
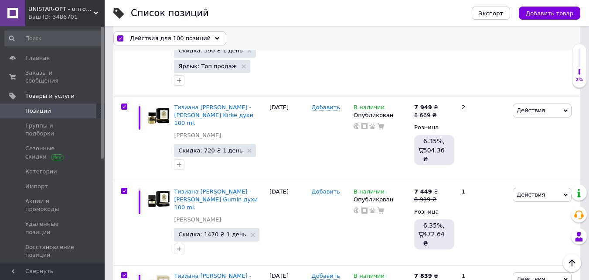
click at [156, 36] on span "Действия для 100 позиций" at bounding box center [170, 38] width 81 height 8
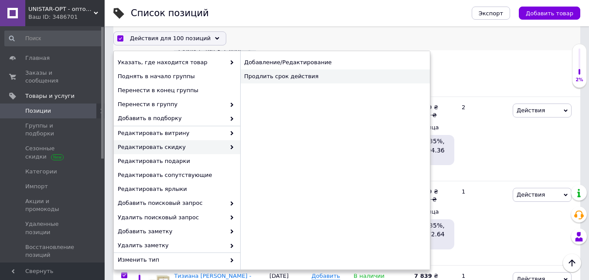
click at [281, 79] on div "Продлить срок действия" at bounding box center [335, 76] width 190 height 14
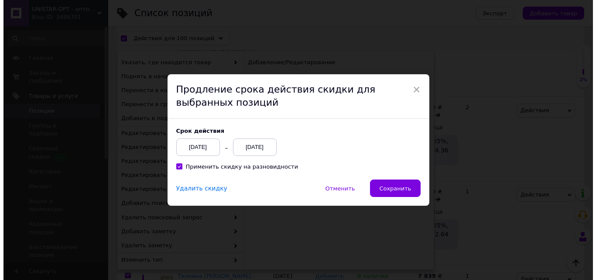
scroll to position [8920, 0]
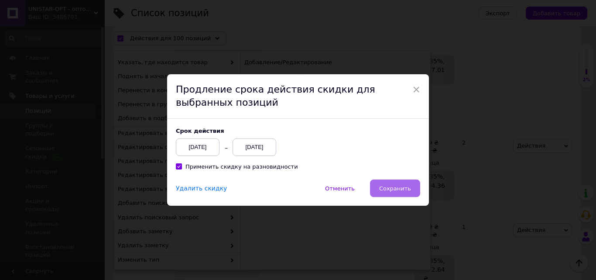
click at [391, 189] on span "Сохранить" at bounding box center [395, 188] width 32 height 7
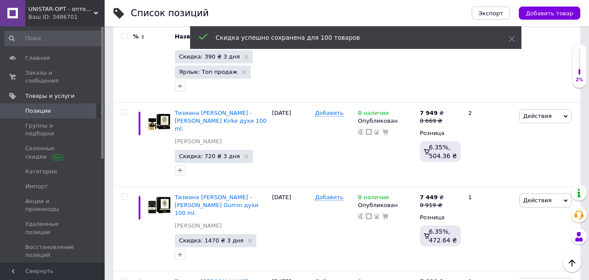
scroll to position [8892, 0]
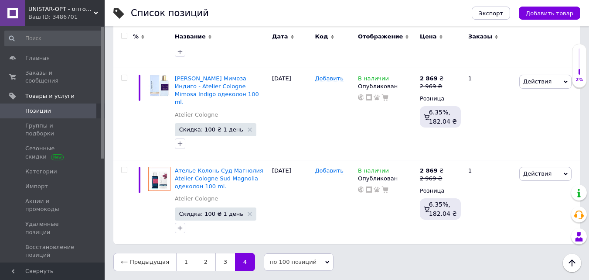
scroll to position [7698, 0]
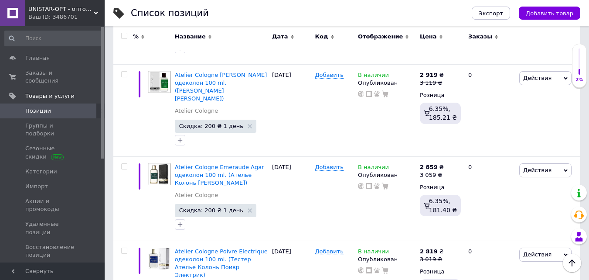
click at [125, 35] on input "checkbox" at bounding box center [124, 36] width 6 height 6
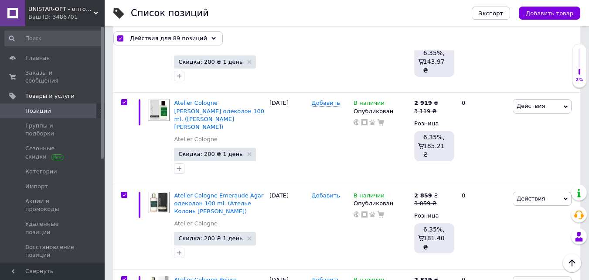
scroll to position [7737, 0]
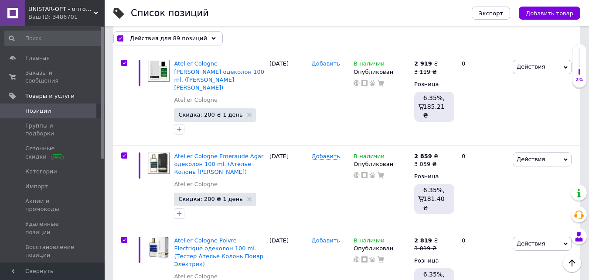
click at [161, 38] on span "Действия для 89 позиций" at bounding box center [168, 38] width 77 height 8
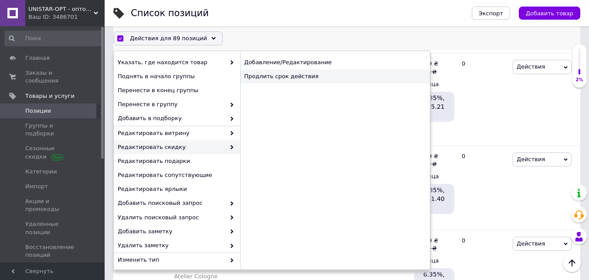
click at [268, 75] on div "Продлить срок действия" at bounding box center [335, 76] width 190 height 14
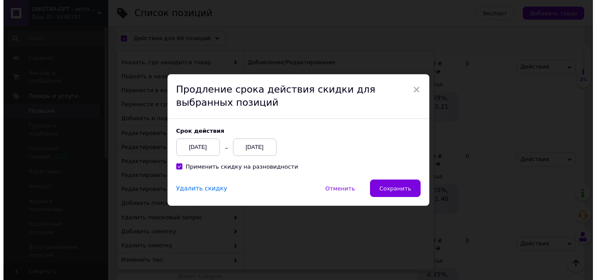
scroll to position [7702, 0]
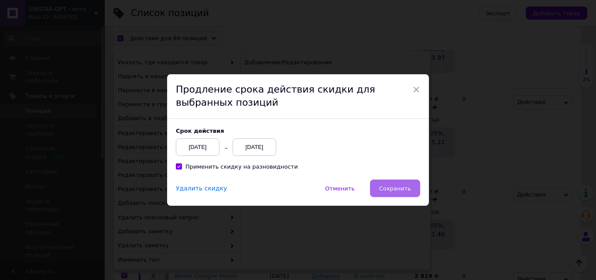
click at [395, 193] on button "Сохранить" at bounding box center [395, 187] width 50 height 17
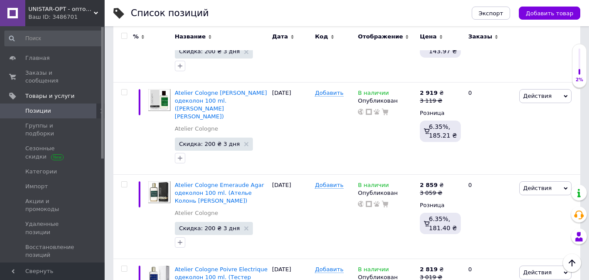
scroll to position [7698, 0]
